Goal: Task Accomplishment & Management: Complete application form

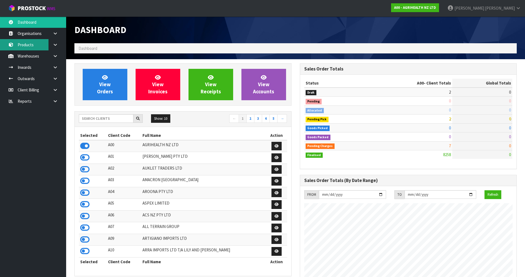
scroll to position [417, 225]
click at [96, 120] on input "text" at bounding box center [106, 118] width 55 height 9
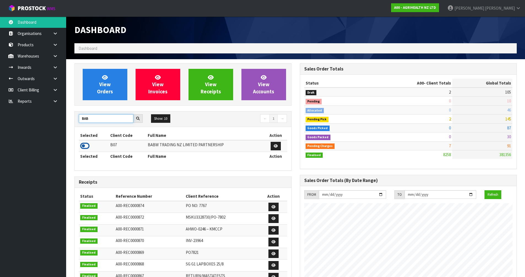
type input "BAB"
click at [82, 148] on icon at bounding box center [84, 146] width 9 height 8
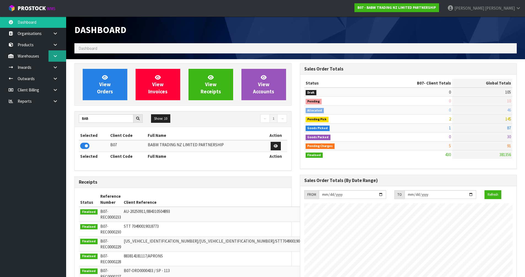
click at [58, 58] on link at bounding box center [57, 55] width 18 height 11
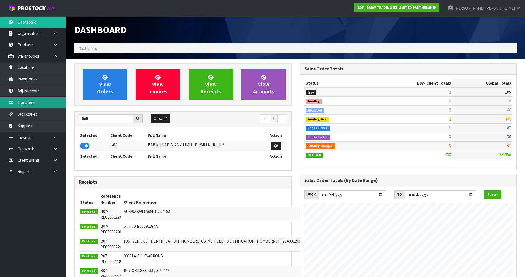
click at [27, 99] on link "Transfers" at bounding box center [33, 102] width 66 height 11
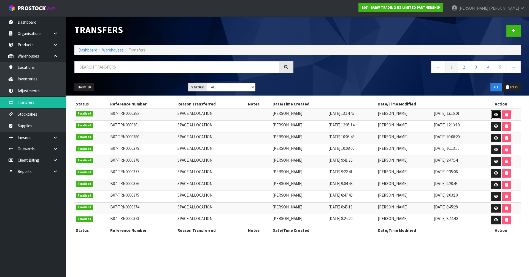
click at [498, 116] on link at bounding box center [496, 114] width 10 height 9
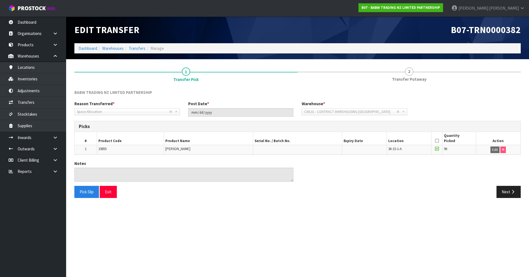
click at [103, 149] on span "33855" at bounding box center [102, 148] width 8 height 5
click at [104, 149] on span "33855" at bounding box center [102, 148] width 8 height 5
copy span "33855"
click at [42, 79] on link "Inventories" at bounding box center [33, 78] width 66 height 11
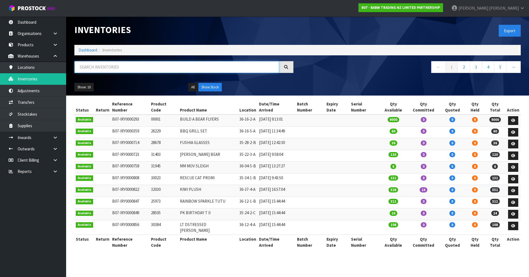
click at [108, 68] on input "text" at bounding box center [176, 67] width 205 height 12
paste input "33855"
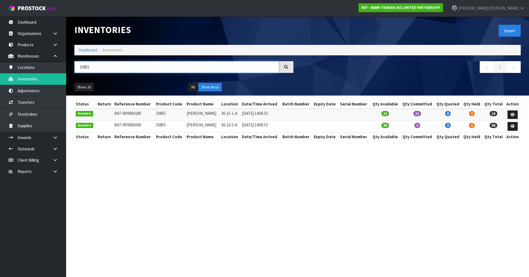
type input "33855"
click at [507, 11] on link "James Luff" at bounding box center [488, 8] width 82 height 17
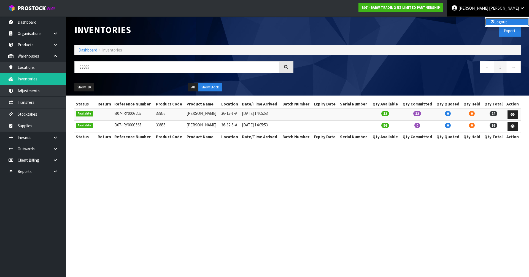
click at [506, 21] on link "Logout" at bounding box center [507, 21] width 44 height 7
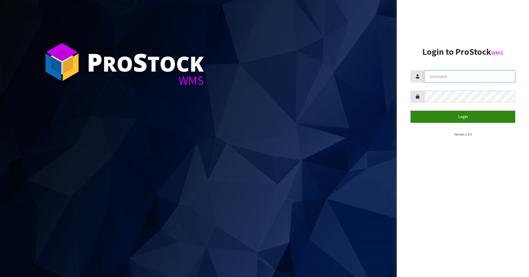
type input "[PERSON_NAME]"
click at [475, 118] on button "Login" at bounding box center [462, 117] width 105 height 12
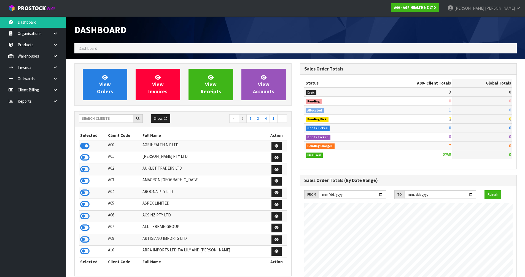
scroll to position [417, 225]
click at [118, 120] on input "text" at bounding box center [106, 118] width 55 height 9
click at [58, 70] on link at bounding box center [57, 67] width 18 height 11
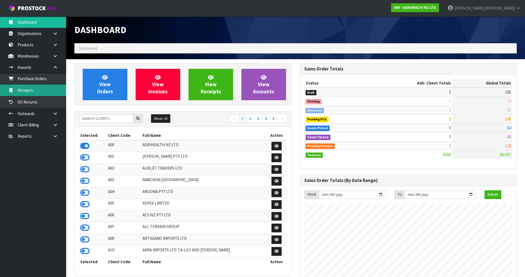
click at [52, 89] on link "Receipts" at bounding box center [33, 90] width 66 height 11
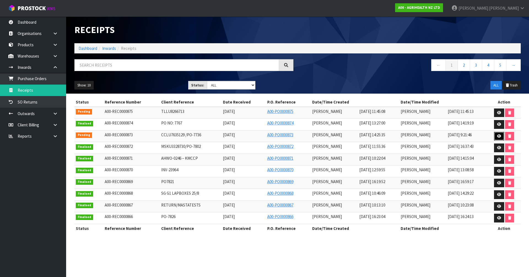
click at [500, 138] on icon at bounding box center [499, 136] width 4 height 4
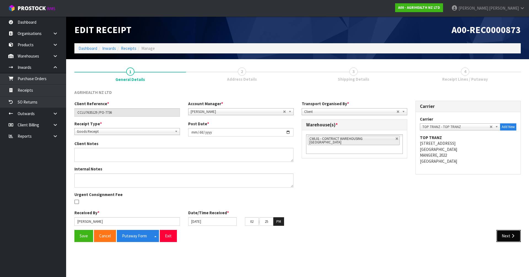
click at [511, 233] on button "Next" at bounding box center [508, 236] width 24 height 12
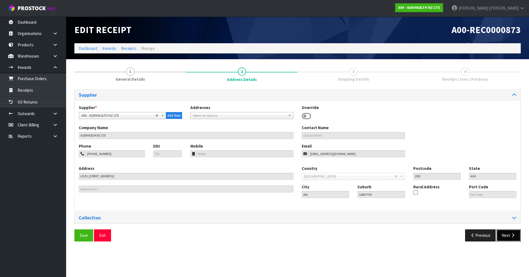
click at [508, 240] on button "Next" at bounding box center [508, 235] width 24 height 12
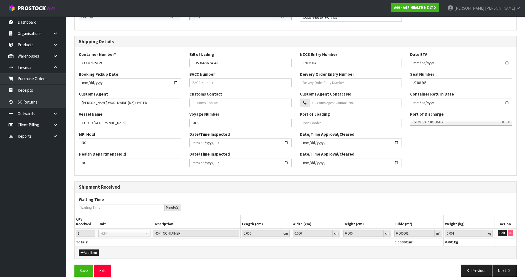
scroll to position [107, 0]
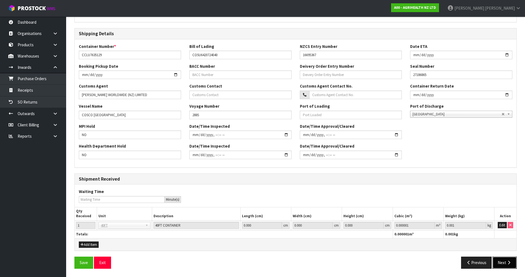
click at [499, 266] on button "Next" at bounding box center [504, 263] width 24 height 12
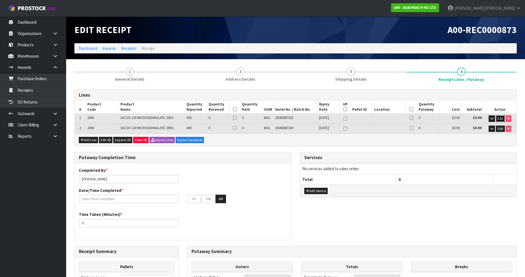
click at [500, 117] on span "Edit" at bounding box center [500, 118] width 6 height 5
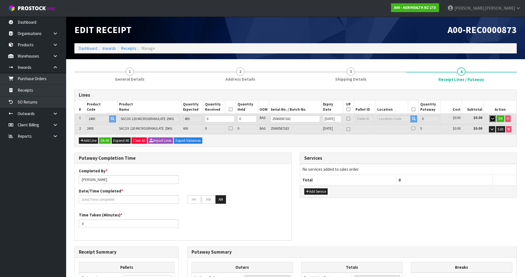
click at [492, 119] on icon "button" at bounding box center [492, 119] width 3 height 4
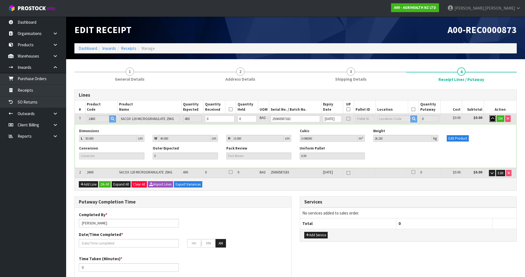
click at [492, 119] on icon "button" at bounding box center [492, 119] width 3 height 4
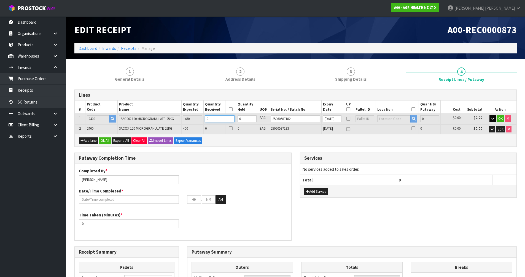
drag, startPoint x: 234, startPoint y: 120, endPoint x: 223, endPoint y: 118, distance: 10.3
click at [231, 119] on input "0" at bounding box center [220, 118] width 30 height 7
type input "0.192"
type input "105"
type input "4"
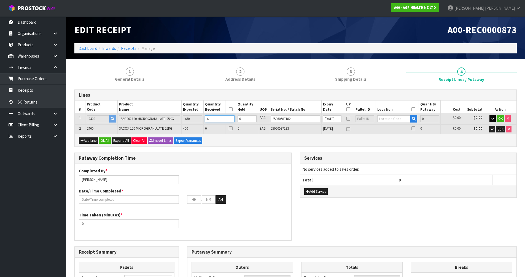
type input "2.16"
type input "1181.25"
type input "45"
type input "17.63424"
type input "11700"
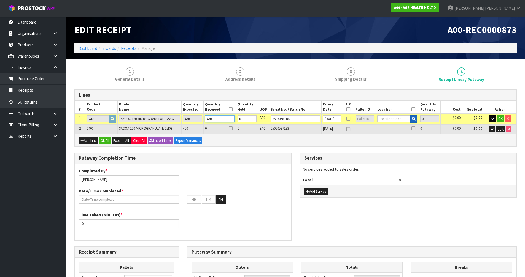
type input "450"
click at [412, 120] on icon "button" at bounding box center [414, 119] width 4 height 4
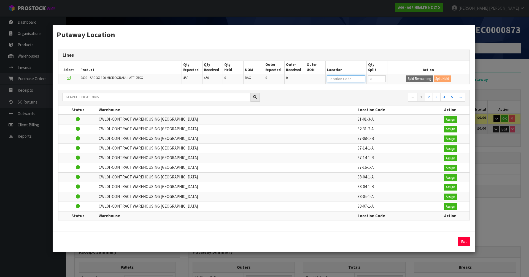
click at [349, 76] on input "text" at bounding box center [346, 78] width 38 height 7
type input "36-17-1-b"
type input "450"
type input "36-17-1-B"
type input "450"
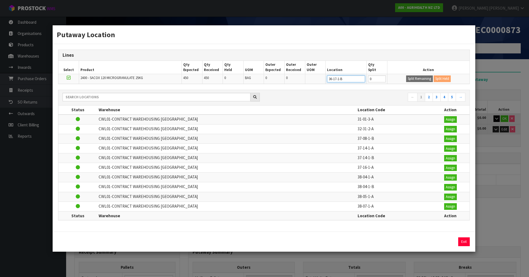
type input "36-17-1-B"
drag, startPoint x: 373, startPoint y: 79, endPoint x: 357, endPoint y: 85, distance: 17.1
click at [357, 85] on div "Lines Select Product Qty Expected Qty Received Qty Held UOM Outer Expected Oute…" at bounding box center [264, 138] width 422 height 188
type input "150"
click at [421, 77] on button "Split Remaining" at bounding box center [419, 78] width 27 height 7
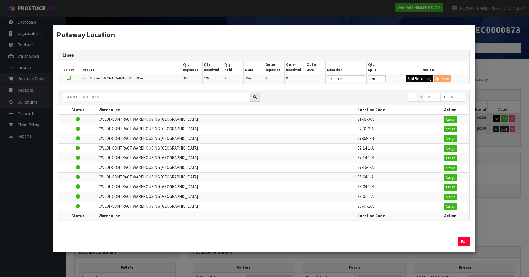
type input "150"
type input "0"
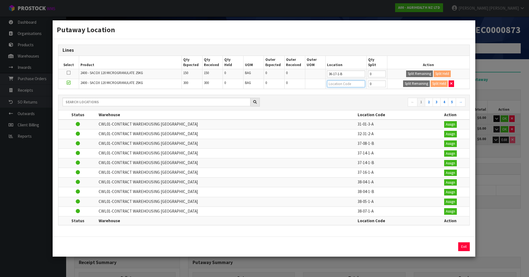
click at [341, 84] on input "text" at bounding box center [346, 83] width 38 height 7
type input "36-13-1-a"
type input "36-13-1-A"
drag, startPoint x: 375, startPoint y: 83, endPoint x: 363, endPoint y: 86, distance: 12.4
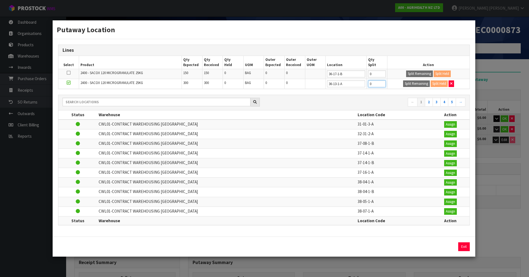
click at [363, 86] on tr "2400 - SACOX 120 MICROGRANULATE 25KG 300 300 0 BAG 0 0 36-13-1-A 0 Split Remain…" at bounding box center [263, 84] width 411 height 10
type input "150"
click at [412, 83] on button "Split Remaining" at bounding box center [416, 83] width 27 height 7
type input "150"
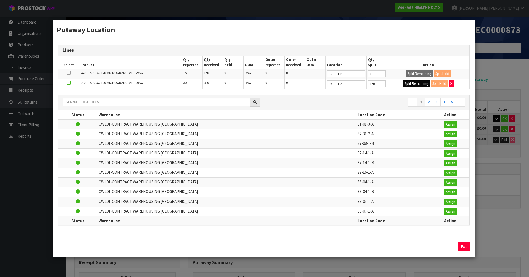
type input "150"
type input "0"
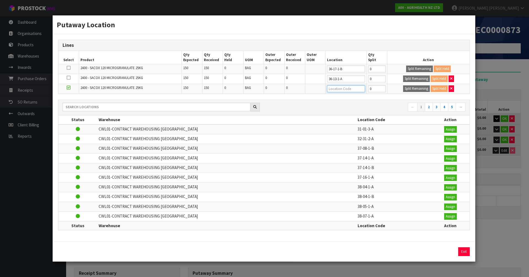
click at [348, 91] on input "text" at bounding box center [346, 88] width 38 height 7
type input "36-15-1-b"
type input "36-15-1-B"
click at [498, 88] on div "Putaway Location Lines Select Product Qty Expected Qty Received Qty Held UOM Ou…" at bounding box center [264, 138] width 529 height 277
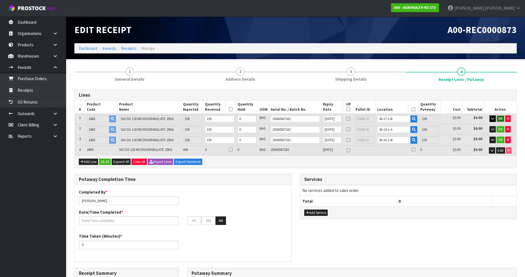
click at [501, 119] on span "OK" at bounding box center [500, 118] width 4 height 5
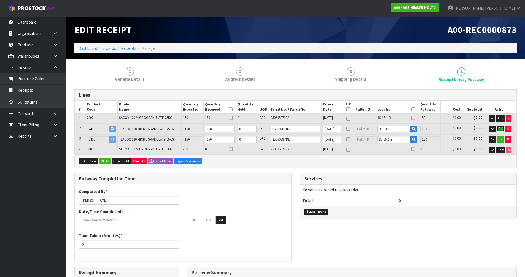
click at [501, 126] on span "OK" at bounding box center [500, 128] width 4 height 5
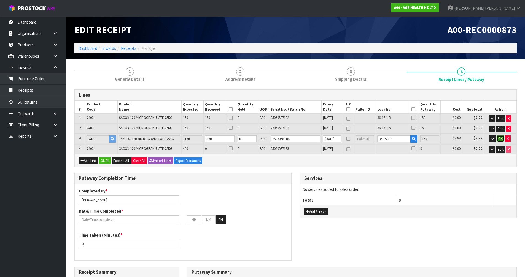
click at [501, 136] on span "OK" at bounding box center [500, 138] width 4 height 5
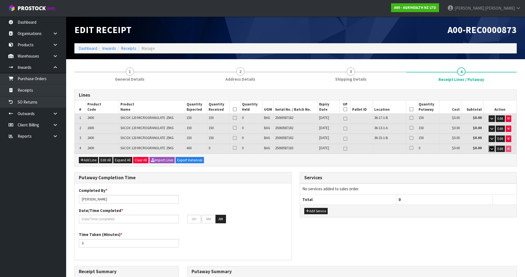
click at [492, 148] on icon "button" at bounding box center [491, 149] width 3 height 4
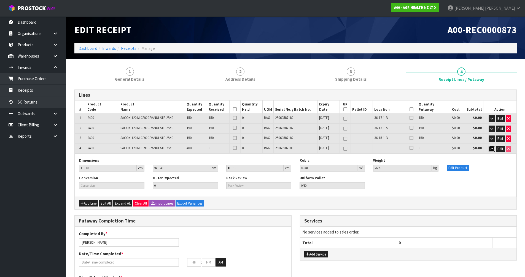
click at [492, 148] on icon "button" at bounding box center [491, 149] width 3 height 4
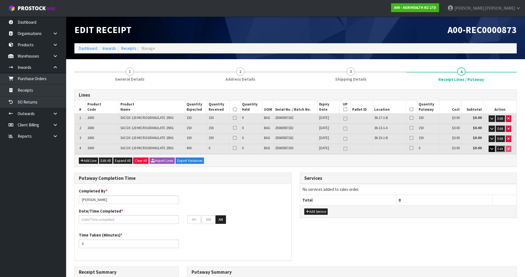
click at [498, 148] on span "Edit" at bounding box center [500, 148] width 6 height 5
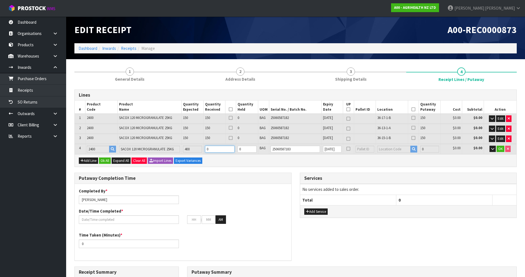
click at [168, 151] on tr "4 2400 SACOX 120 MICROGRANULATE 25KG 400 0 0 BAG 25060587183 [DATE] 0 $0.00 $0.…" at bounding box center [295, 149] width 441 height 10
type input "17.82624"
type input "11805"
type input "4"
type input "19.55424"
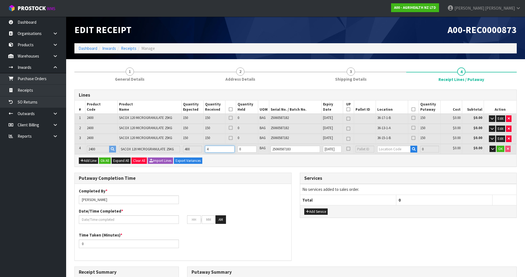
type input "12750"
type input "40"
type input "33.30912"
type input "22100"
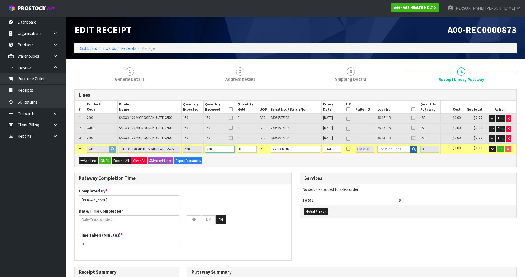
type input "400"
click at [413, 149] on icon "button" at bounding box center [414, 149] width 4 height 4
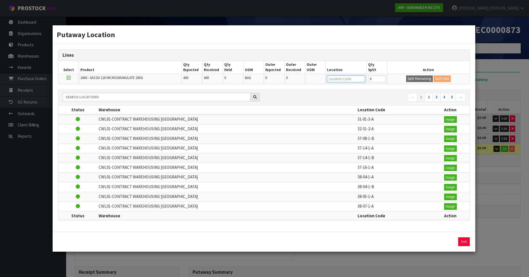
click at [354, 78] on input "text" at bounding box center [346, 78] width 38 height 7
type input "36-11-1-b"
type input "850"
type input "36-11-1-B"
type input "400"
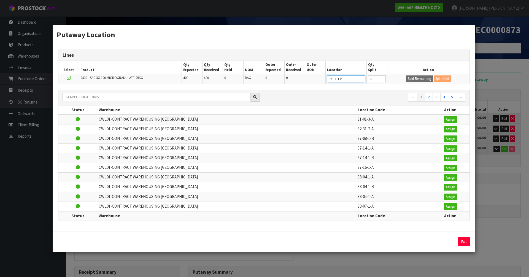
type input "36-11-1-B"
drag, startPoint x: 377, startPoint y: 78, endPoint x: 364, endPoint y: 80, distance: 13.4
click at [364, 80] on tr "2400 - SACOX 120 MICROGRANULATE 25KG 400 400 0 BAG 0 0 36-11-1-B 0 Split Remain…" at bounding box center [263, 79] width 411 height 10
type input "150"
click at [425, 80] on button "Split Remaining" at bounding box center [419, 78] width 27 height 7
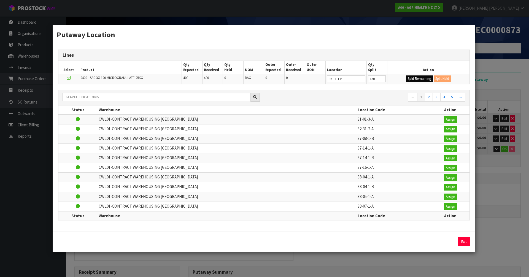
type input "150"
type input "0"
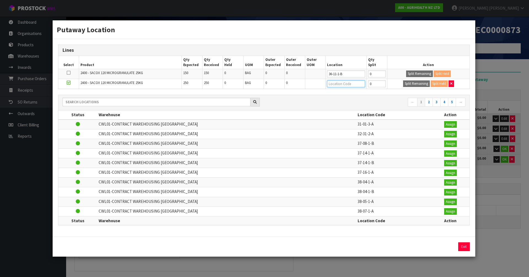
click at [345, 83] on input "text" at bounding box center [346, 83] width 38 height 7
type input "36-07-1-a"
type input "36-07-1-A"
drag, startPoint x: 375, startPoint y: 81, endPoint x: 351, endPoint y: 91, distance: 26.2
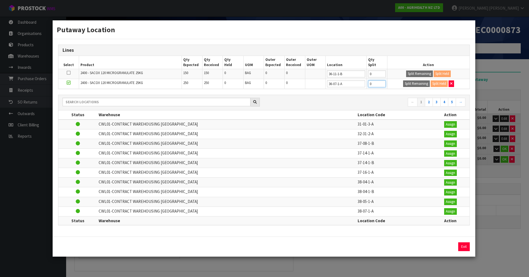
click at [351, 91] on div "Lines Select Product Qty Expected Qty Received Qty Held UOM Outer Expected Oute…" at bounding box center [264, 137] width 422 height 197
type input "100"
click at [417, 84] on button "Split Remaining" at bounding box center [416, 83] width 27 height 7
type input "100"
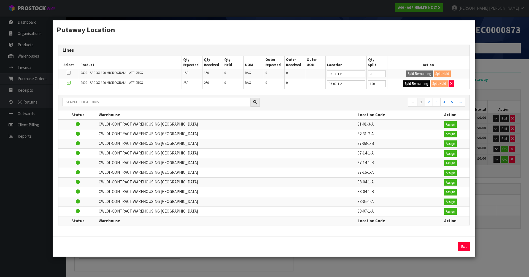
type input "100"
type input "0"
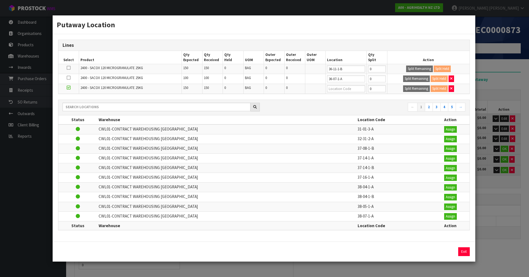
click at [506, 80] on div "Putaway Location Lines Select Product Qty Expected Qty Received Qty Held UOM Ou…" at bounding box center [264, 138] width 529 height 277
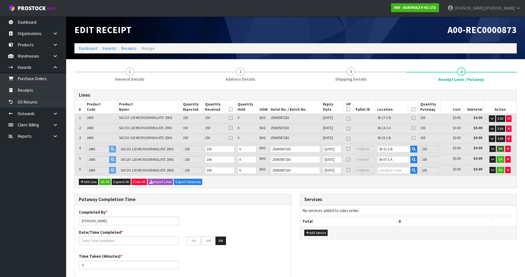
click at [501, 151] on span "OK" at bounding box center [500, 148] width 4 height 5
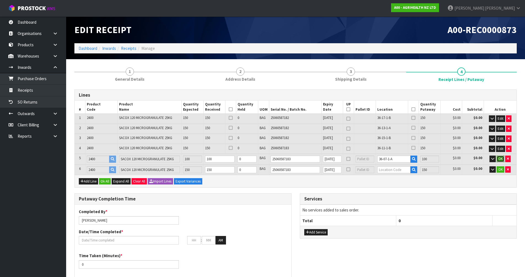
click at [501, 160] on span "OK" at bounding box center [500, 158] width 4 height 5
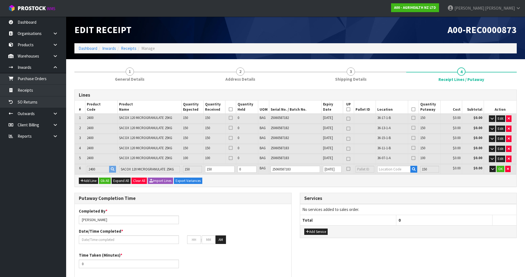
click at [390, 173] on td at bounding box center [396, 169] width 43 height 10
click at [393, 169] on input "text" at bounding box center [393, 169] width 33 height 7
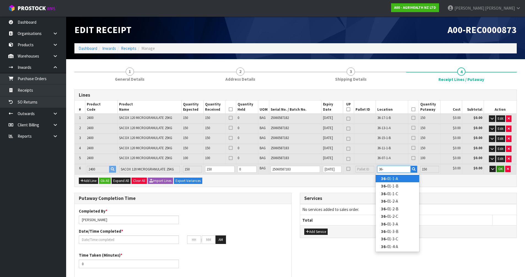
type input "36-"
type input "700"
type input "0"
click at [500, 166] on button "OK" at bounding box center [500, 169] width 8 height 7
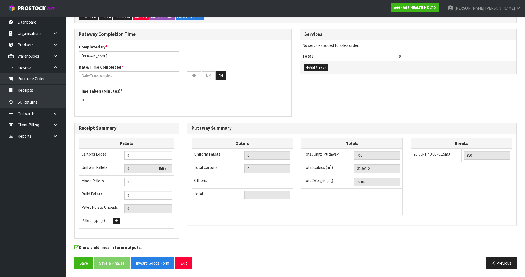
scroll to position [164, 0]
click at [83, 267] on button "Save" at bounding box center [83, 263] width 19 height 12
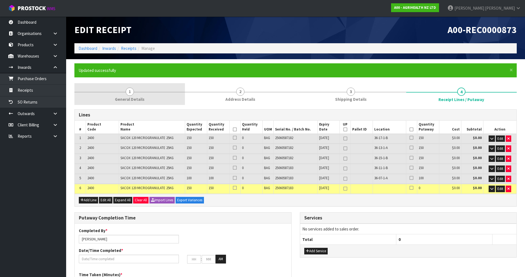
click at [122, 85] on link "1 General Details" at bounding box center [129, 94] width 110 height 22
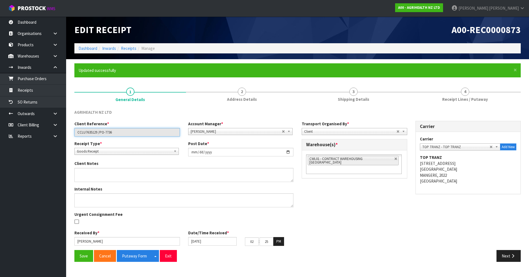
click at [87, 134] on input "CCLU7635129 /PO-7736" at bounding box center [126, 132] width 105 height 9
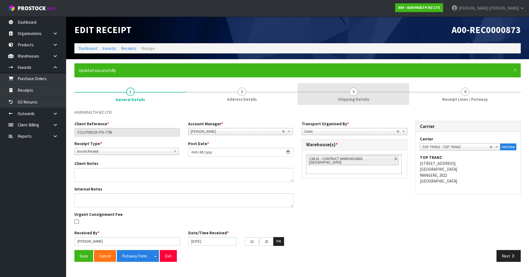
drag, startPoint x: 379, startPoint y: 96, endPoint x: 392, endPoint y: 95, distance: 12.1
click at [380, 96] on link "3 Shipping Details" at bounding box center [353, 94] width 112 height 22
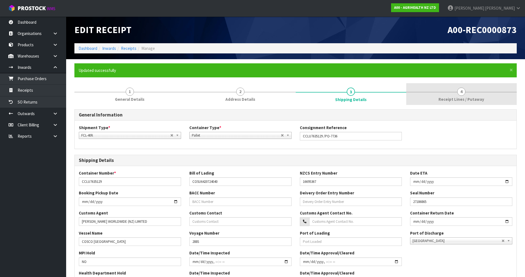
click at [466, 95] on link "4 Receipt Lines / Putaway" at bounding box center [461, 94] width 110 height 22
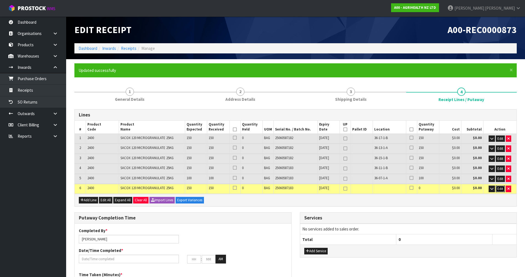
click at [500, 186] on button "Edit" at bounding box center [499, 189] width 9 height 7
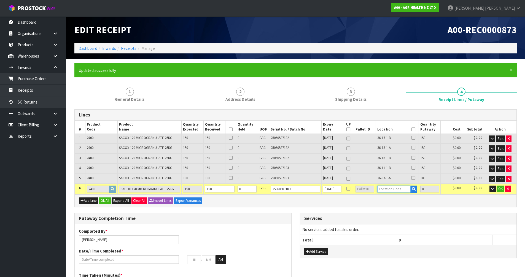
click at [386, 189] on input "text" at bounding box center [393, 189] width 33 height 7
type input "36-15-1-A"
type input "850"
type input "150"
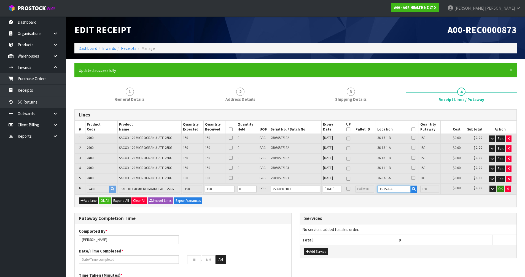
type input "36-15-1-A"
click at [500, 188] on span "OK" at bounding box center [500, 188] width 4 height 5
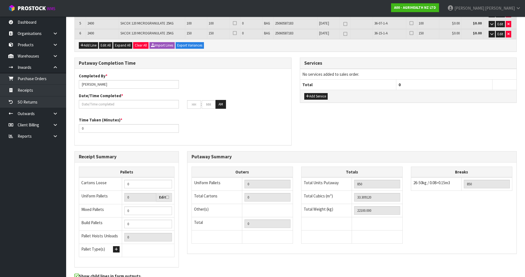
scroll to position [184, 0]
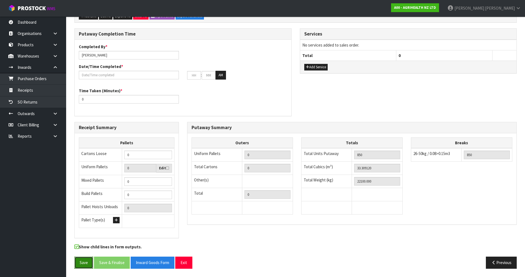
drag, startPoint x: 78, startPoint y: 262, endPoint x: 74, endPoint y: 259, distance: 4.3
click at [77, 261] on button "Save" at bounding box center [83, 263] width 19 height 12
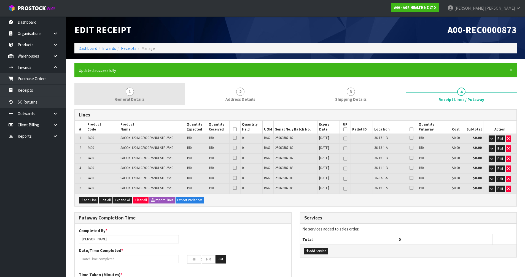
click at [133, 98] on span "General Details" at bounding box center [129, 99] width 29 height 6
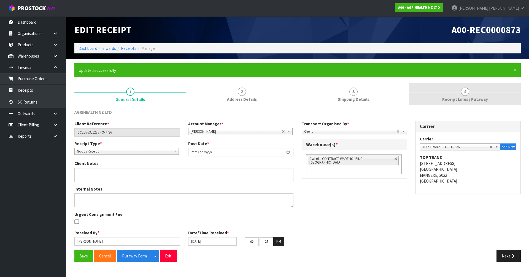
click at [445, 91] on link "4 Receipt Lines / Putaway" at bounding box center [465, 94] width 112 height 22
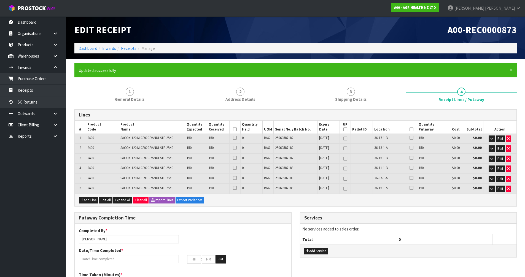
click at [412, 129] on icon at bounding box center [411, 129] width 4 height 0
click at [346, 129] on icon at bounding box center [345, 129] width 4 height 0
type input "17"
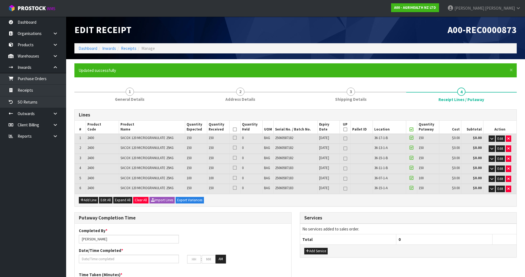
type input "17"
click at [233, 129] on icon at bounding box center [235, 129] width 4 height 0
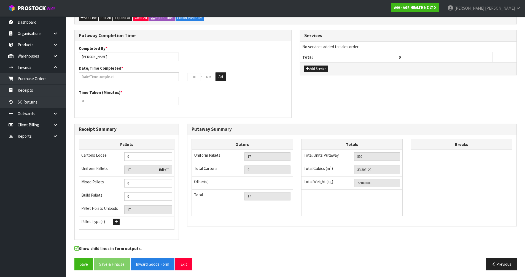
scroll to position [184, 0]
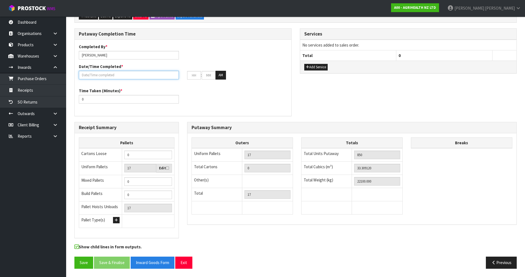
click at [120, 73] on input "text" at bounding box center [129, 75] width 100 height 9
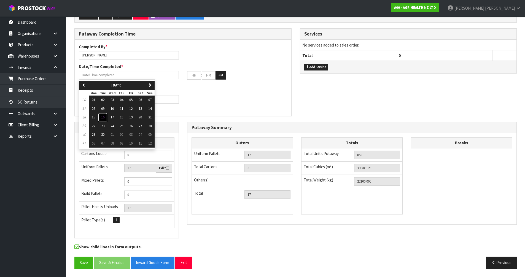
click at [104, 118] on span "16" at bounding box center [102, 117] width 3 height 5
type input "[DATE]"
type input "12"
type input "00"
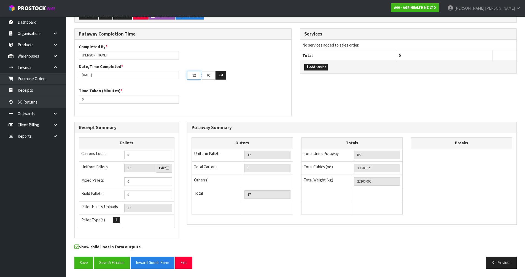
drag, startPoint x: 197, startPoint y: 75, endPoint x: 181, endPoint y: 82, distance: 17.0
click at [181, 82] on div "Completed By * [PERSON_NAME] Date/Time Completed * [DATE] 12 : 00 : 00 AM" at bounding box center [183, 64] width 216 height 40
type input "02"
type input "00"
click at [222, 78] on button "AM" at bounding box center [220, 75] width 10 height 9
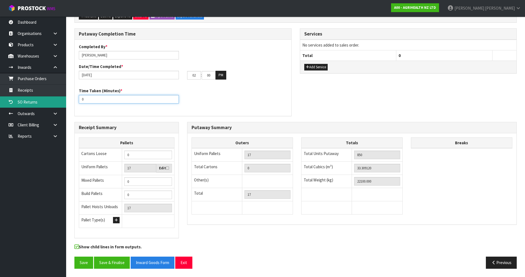
drag, startPoint x: 144, startPoint y: 101, endPoint x: 54, endPoint y: 106, distance: 89.9
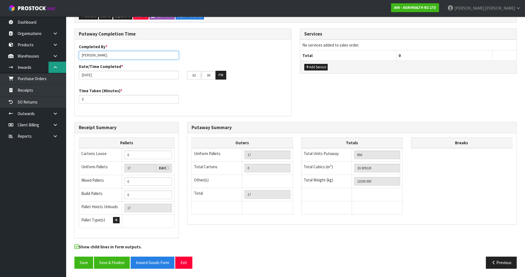
drag, startPoint x: 116, startPoint y: 54, endPoint x: 63, endPoint y: 67, distance: 54.6
click at [74, 257] on button "Save" at bounding box center [83, 263] width 19 height 12
drag, startPoint x: 98, startPoint y: 60, endPoint x: 74, endPoint y: 75, distance: 28.1
click at [74, 75] on div "Putaway Completion Time Completed By * [PERSON_NAME] Date/Time Completed * [DAT…" at bounding box center [182, 75] width 225 height 94
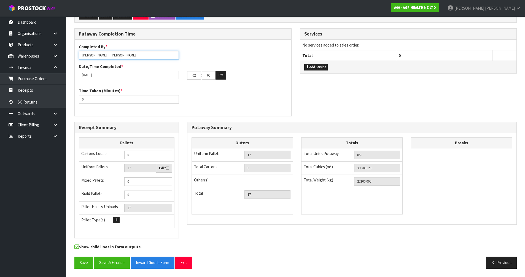
type input "[PERSON_NAME] + [PERSON_NAME]"
drag, startPoint x: 125, startPoint y: 99, endPoint x: 53, endPoint y: 109, distance: 72.3
type input "300"
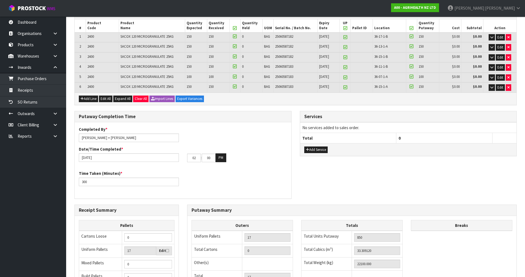
scroll to position [0, 0]
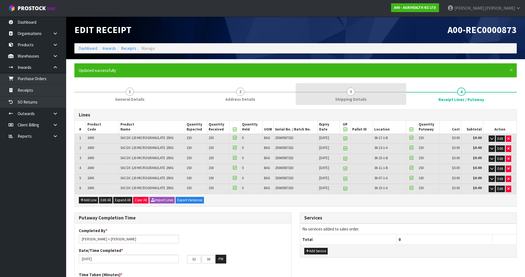
click at [367, 102] on link "3 Shipping Details" at bounding box center [350, 94] width 110 height 22
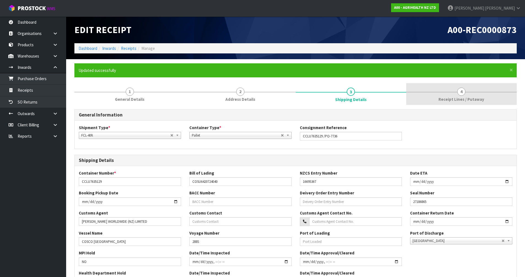
click at [455, 87] on link "4 Receipt Lines / Putaway" at bounding box center [461, 94] width 110 height 22
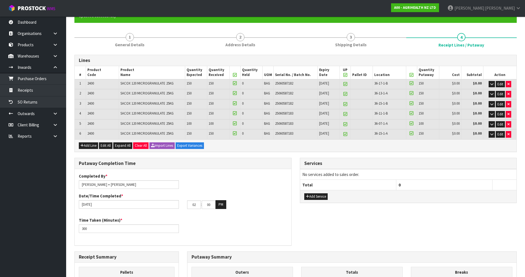
scroll to position [184, 0]
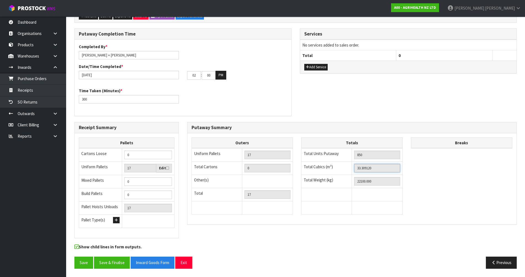
click at [362, 169] on input "33.309120" at bounding box center [377, 168] width 46 height 9
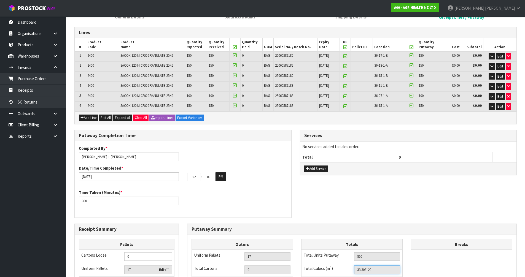
scroll to position [0, 0]
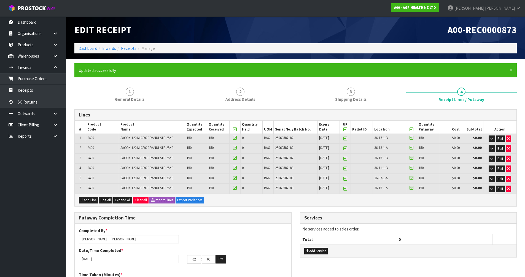
click at [361, 81] on form "× Close Updated successfully 1 General Details 2 Address Details 3 Shipping Det…" at bounding box center [295, 260] width 442 height 394
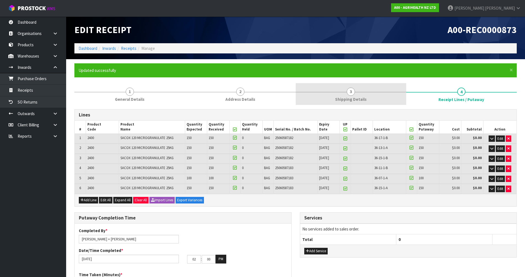
click at [353, 95] on span "3" at bounding box center [350, 92] width 8 height 8
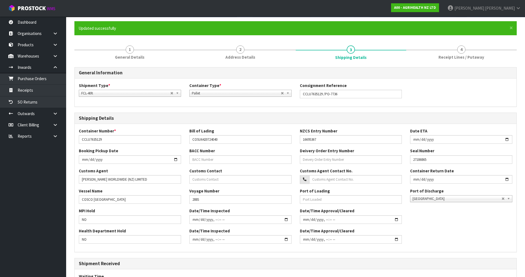
scroll to position [127, 0]
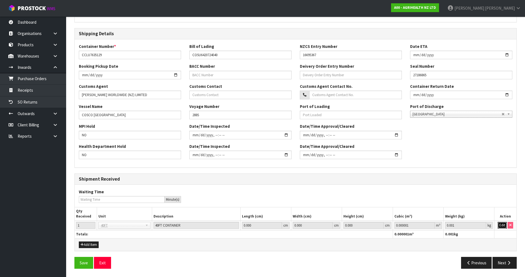
click at [503, 225] on button "Edit" at bounding box center [501, 225] width 9 height 7
drag, startPoint x: 341, startPoint y: 231, endPoint x: 322, endPoint y: 237, distance: 20.2
click at [394, 229] on input "0" at bounding box center [414, 225] width 40 height 7
drag, startPoint x: 412, startPoint y: 225, endPoint x: 385, endPoint y: 231, distance: 27.4
click at [385, 231] on table "Qty Received Unit Description Length (cm) Width (cm) Height (cm) Cubic (m³) Wei…" at bounding box center [295, 222] width 441 height 31
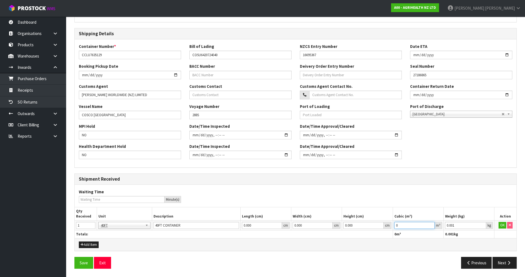
paste input "33.30912"
type input "33.30912"
drag, startPoint x: 460, startPoint y: 227, endPoint x: 424, endPoint y: 237, distance: 37.1
click at [424, 237] on table "Qty Received Unit Description Length (cm) Width (cm) Height (cm) Cubic (m³) Wei…" at bounding box center [295, 222] width 441 height 31
type input "22100.000"
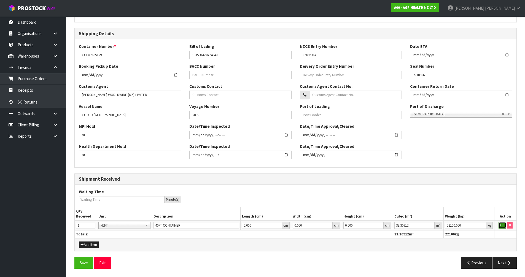
click at [498, 224] on button "OK" at bounding box center [502, 225] width 8 height 7
click at [500, 264] on button "Next" at bounding box center [504, 263] width 24 height 12
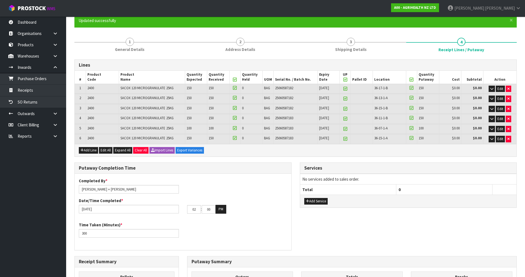
scroll to position [184, 0]
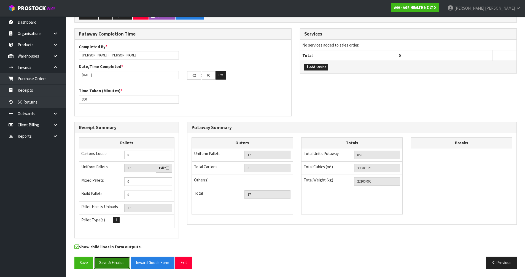
click at [105, 259] on button "Save & Finalise" at bounding box center [112, 263] width 36 height 12
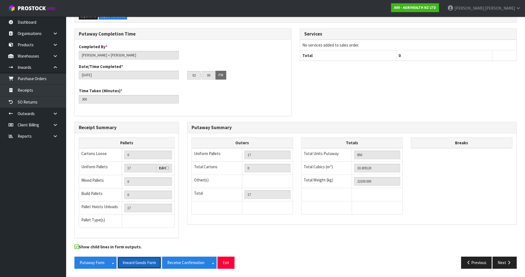
click at [143, 263] on button "Inward Goods Form" at bounding box center [139, 263] width 44 height 12
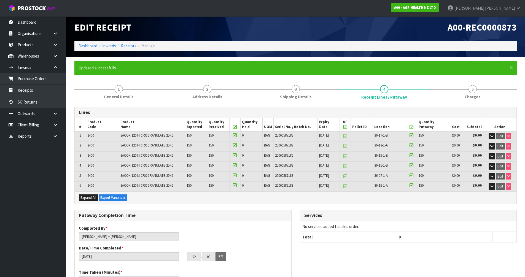
scroll to position [0, 0]
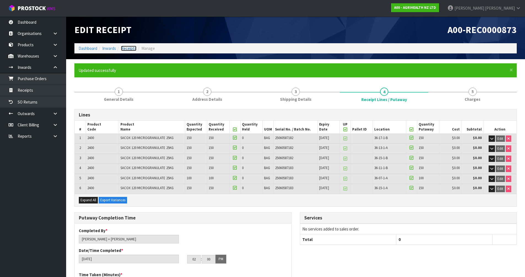
click at [129, 48] on link "Receipts" at bounding box center [128, 48] width 15 height 5
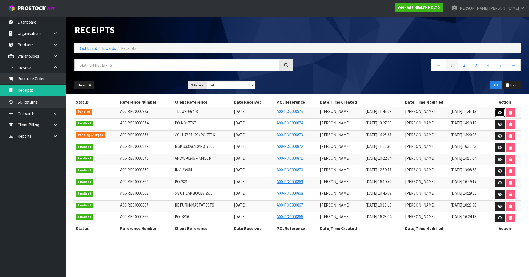
click at [496, 111] on link at bounding box center [500, 112] width 10 height 9
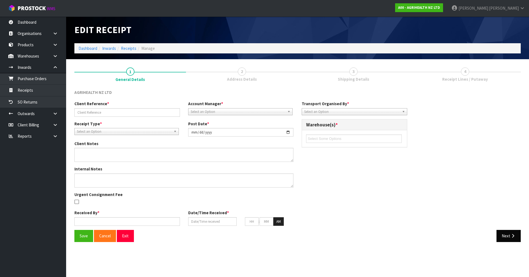
type input "TLLU8266713"
type input "[DATE]"
type input "[PERSON_NAME]"
type input "[DATE]"
type input "11"
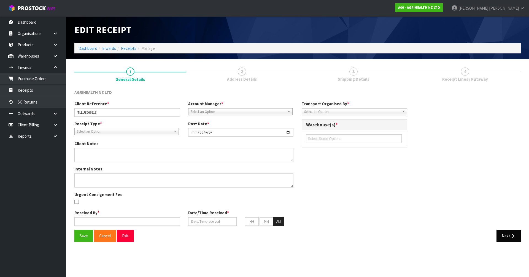
type input "45"
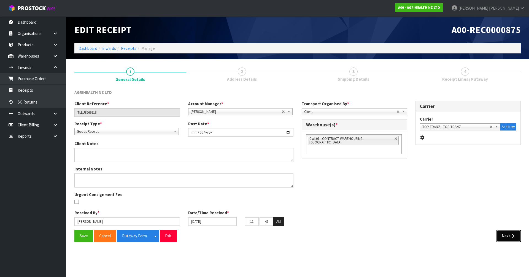
click at [516, 232] on button "Next" at bounding box center [508, 236] width 24 height 12
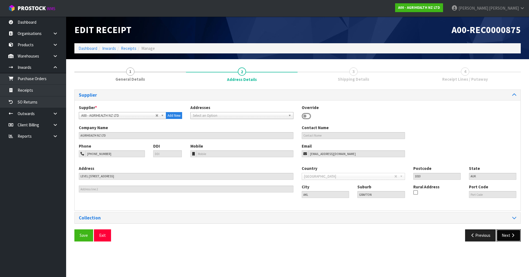
click at [510, 232] on button "Next" at bounding box center [508, 235] width 24 height 12
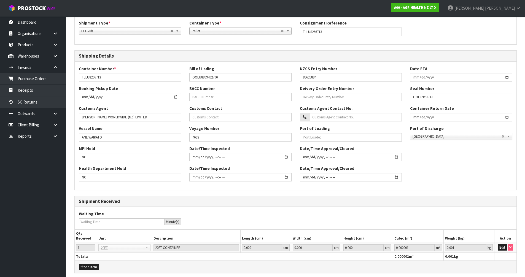
scroll to position [107, 0]
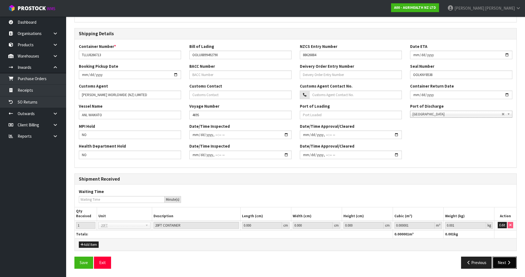
click at [500, 260] on button "Next" at bounding box center [504, 263] width 24 height 12
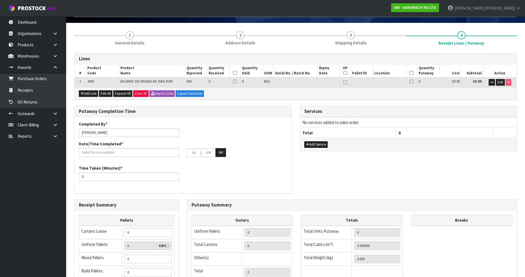
scroll to position [55, 0]
